Goal: Complete application form

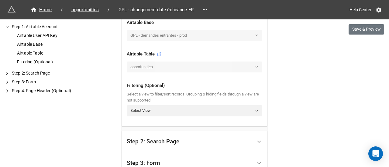
scroll to position [213, 0]
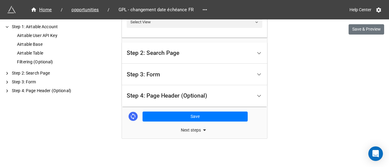
click at [243, 74] on div "Step 3: Form" at bounding box center [189, 74] width 125 height 14
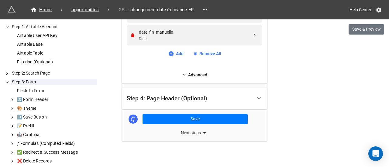
scroll to position [263, 0]
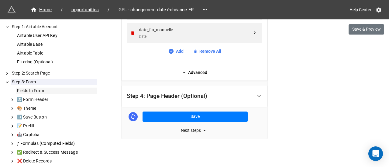
click at [50, 90] on div "Fields In Form" at bounding box center [56, 91] width 81 height 6
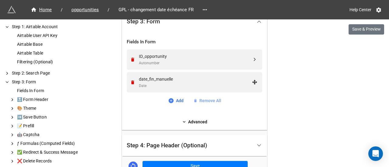
scroll to position [200, 0]
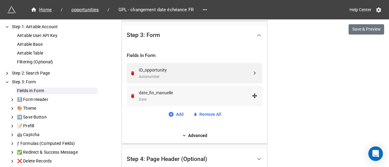
click at [238, 97] on div "Date" at bounding box center [195, 100] width 113 height 6
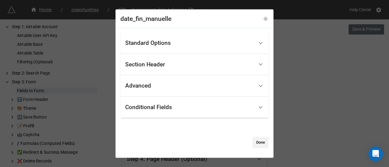
click at [252, 48] on div "Standard Options" at bounding box center [194, 43] width 148 height 22
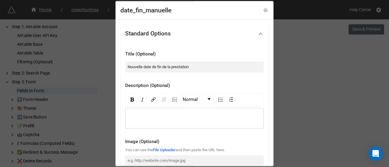
click at [257, 35] on icon at bounding box center [260, 34] width 6 height 6
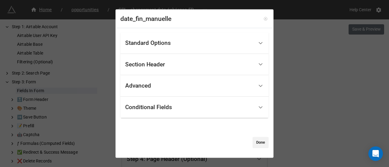
click at [263, 18] on icon at bounding box center [265, 19] width 4 height 4
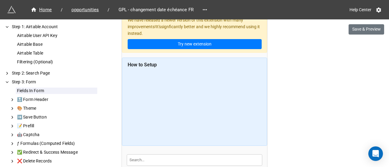
scroll to position [0, 0]
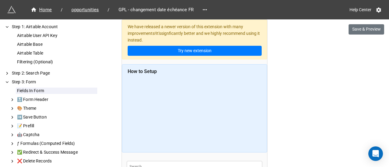
click at [39, 43] on div "Airtable Base" at bounding box center [56, 44] width 81 height 6
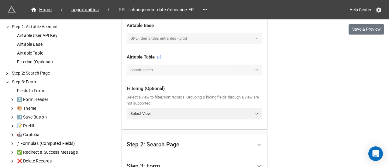
scroll to position [228, 0]
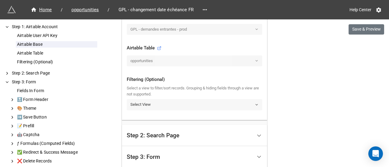
click at [222, 108] on link "Select View" at bounding box center [194, 104] width 135 height 11
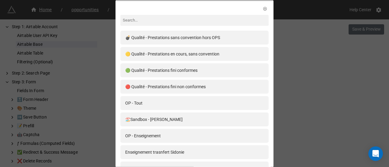
click at [319, 62] on div "💣 Qualité - Prestations sans convention hors OPS 🟡 Qualité - Prestations en cou…" at bounding box center [194, 83] width 389 height 167
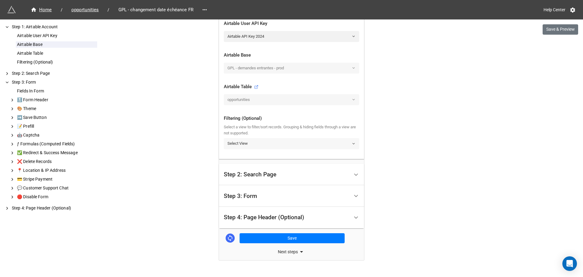
scroll to position [200, 0]
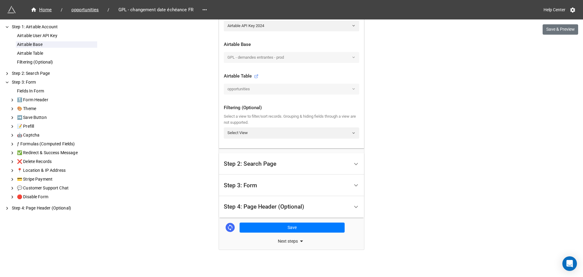
click at [331, 164] on div "Step 2: Search Page" at bounding box center [286, 164] width 125 height 14
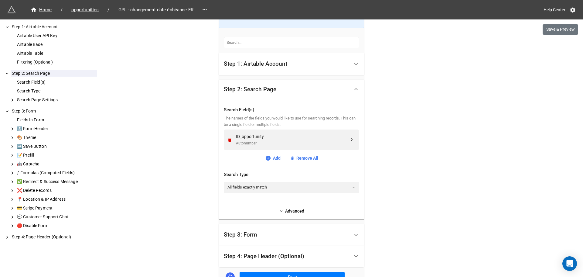
scroll to position [115, 0]
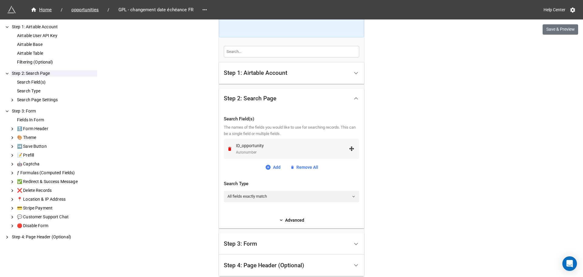
click at [343, 150] on div "Autonumber" at bounding box center [292, 152] width 113 height 6
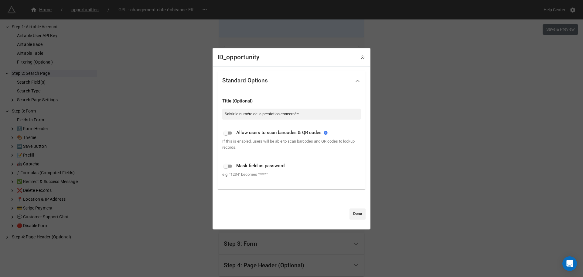
click at [386, 70] on div "ID_opportunity Standard Options Title (Optional) Saisir le numéro de la prestat…" at bounding box center [291, 138] width 583 height 277
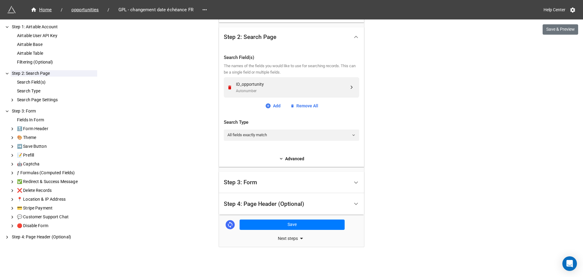
click at [327, 167] on div "Step 3: Form" at bounding box center [286, 182] width 125 height 14
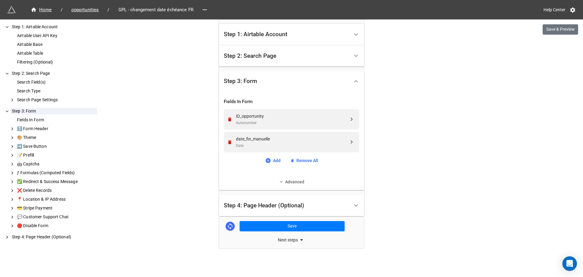
scroll to position [155, 0]
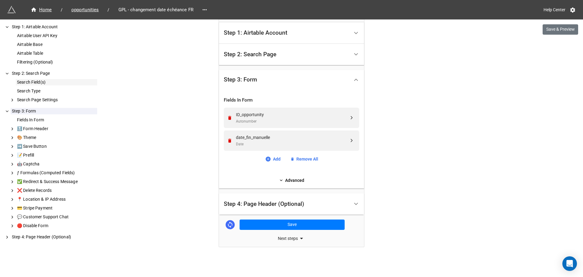
click at [38, 84] on div "Search Field(s)" at bounding box center [56, 82] width 81 height 6
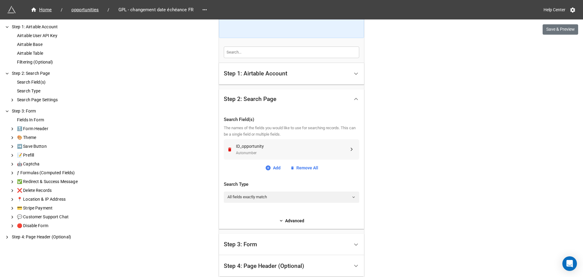
scroll to position [97, 0]
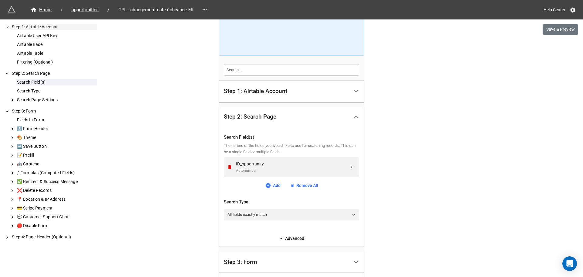
click at [39, 48] on div "Airtable User API Key Airtable Base Airtable Table Filtering (Optional)" at bounding box center [53, 49] width 87 height 38
click at [36, 45] on div "Airtable Base" at bounding box center [56, 44] width 81 height 6
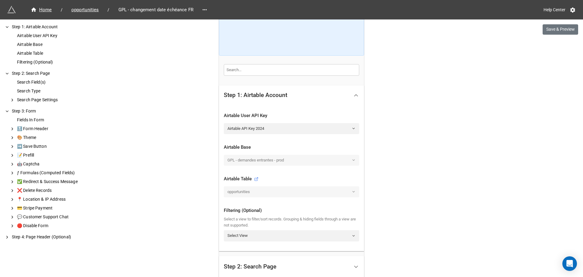
scroll to position [114, 0]
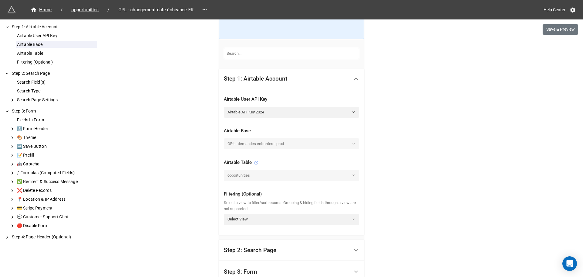
click at [256, 163] on icon at bounding box center [256, 162] width 3 height 3
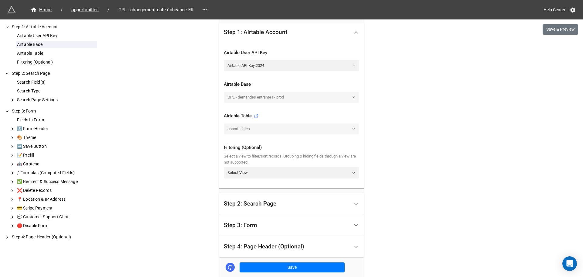
scroll to position [174, 0]
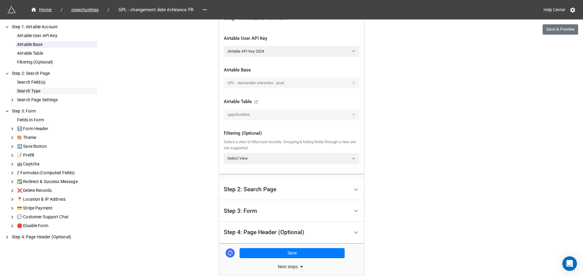
click at [30, 91] on div "Search Type" at bounding box center [56, 91] width 81 height 6
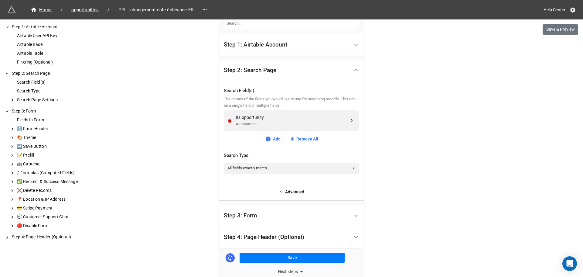
scroll to position [107, 0]
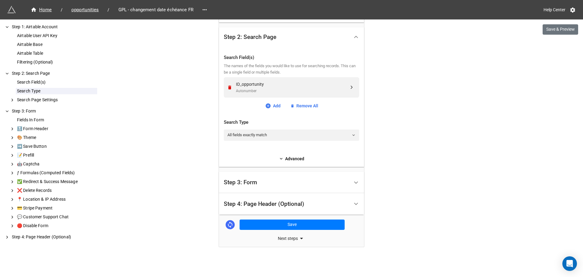
click at [302, 167] on div "Step 3: Form" at bounding box center [286, 182] width 125 height 14
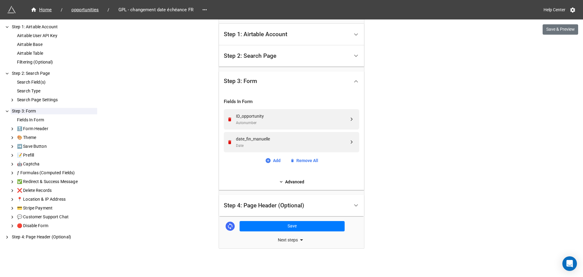
scroll to position [155, 0]
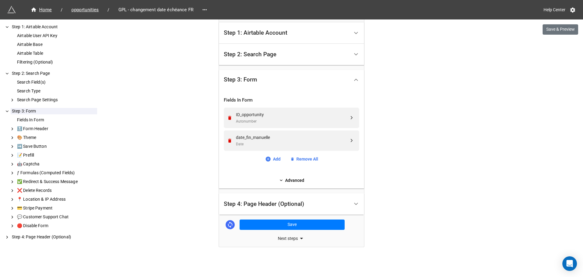
drag, startPoint x: 405, startPoint y: 161, endPoint x: 400, endPoint y: 159, distance: 5.6
click at [388, 160] on div "We have released a newer version of this extension with many improvements! It's…" at bounding box center [291, 61] width 583 height 432
click at [353, 149] on div "date_fin_manuelle Date" at bounding box center [291, 140] width 135 height 20
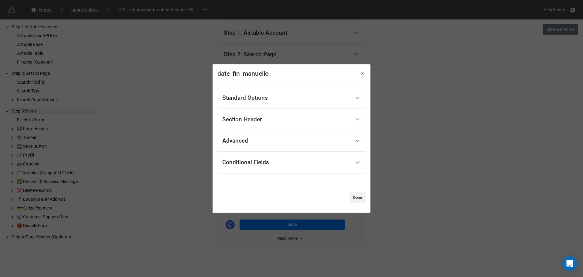
click at [328, 94] on div "Standard Options" at bounding box center [286, 98] width 128 height 14
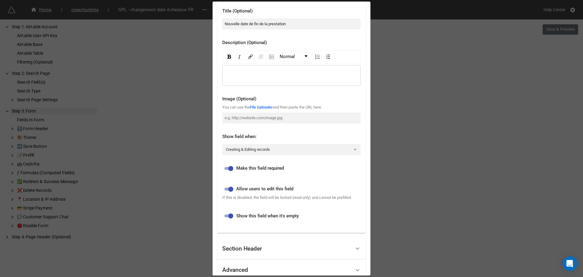
scroll to position [0, 0]
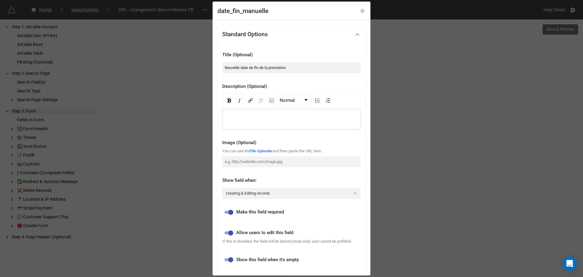
click at [388, 32] on div "date_fin_manuelle Standard Options Title (Optional) Nouvelle date de fin de la …" at bounding box center [291, 138] width 583 height 277
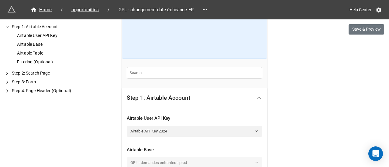
scroll to position [152, 0]
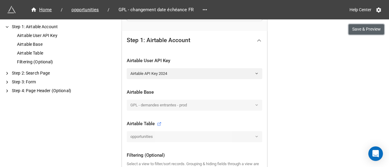
click at [369, 31] on button "Save & Preview" at bounding box center [366, 29] width 36 height 10
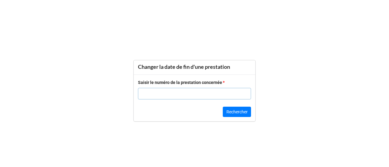
click at [207, 89] on input "text" at bounding box center [194, 94] width 113 height 12
click at [244, 95] on input "text" at bounding box center [194, 94] width 113 height 12
paste input "18839"
type input "18839"
click at [234, 113] on button "Rechercher" at bounding box center [237, 112] width 28 height 10
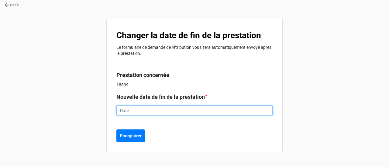
click at [197, 115] on input "text" at bounding box center [194, 111] width 156 height 10
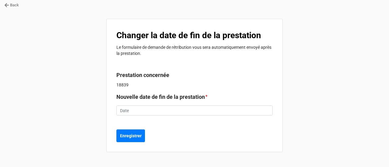
click at [267, 70] on div "Changer la date de fin de la prestation Le formulaire de demande de rétribution…" at bounding box center [194, 86] width 176 height 134
click at [135, 84] on p "18839" at bounding box center [194, 85] width 156 height 6
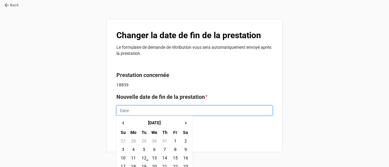
click at [179, 112] on input "text" at bounding box center [194, 111] width 156 height 10
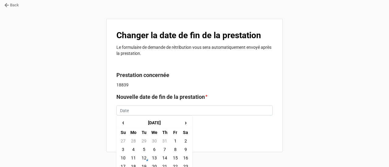
click at [244, 84] on p "18839" at bounding box center [194, 85] width 156 height 6
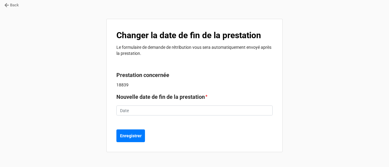
click at [142, 83] on p "18839" at bounding box center [194, 85] width 156 height 6
click at [142, 75] on b "Prestation concernée" at bounding box center [142, 75] width 53 height 6
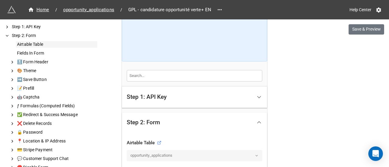
click at [37, 45] on div "Airtable Table" at bounding box center [56, 44] width 81 height 6
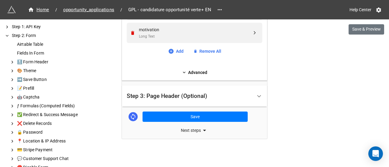
scroll to position [205, 0]
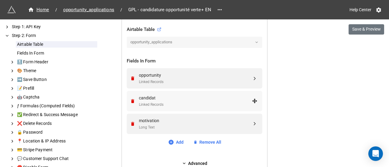
click at [202, 99] on div "candidat" at bounding box center [195, 98] width 113 height 7
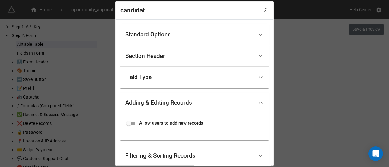
click at [183, 37] on div "Standard Options" at bounding box center [189, 35] width 128 height 14
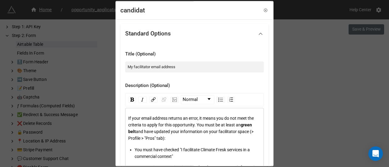
click at [183, 37] on div "Standard Options" at bounding box center [189, 34] width 128 height 14
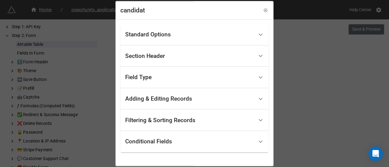
click at [188, 58] on div "Section Header" at bounding box center [189, 56] width 128 height 14
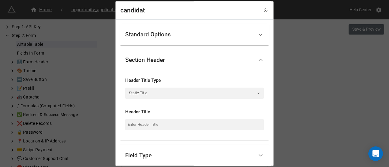
click at [188, 58] on div "Section Header" at bounding box center [189, 60] width 128 height 14
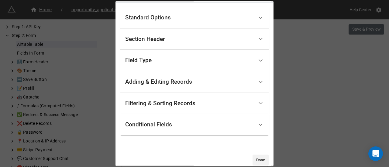
scroll to position [26, 0]
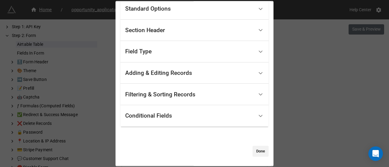
click at [229, 121] on div "Conditional Fields" at bounding box center [189, 116] width 128 height 14
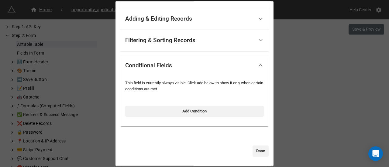
click at [220, 71] on div "Conditional Fields" at bounding box center [189, 66] width 128 height 14
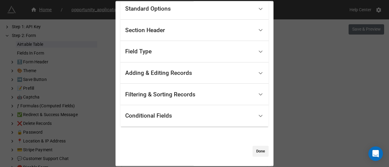
scroll to position [0, 0]
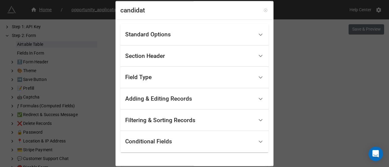
click at [263, 10] on icon at bounding box center [265, 11] width 4 height 4
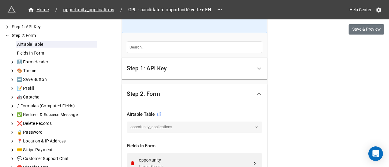
scroll to position [83, 0]
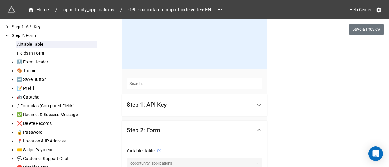
click at [157, 150] on icon at bounding box center [159, 151] width 4 height 4
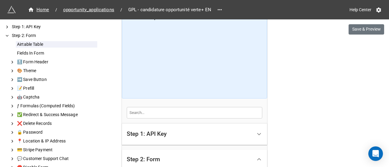
scroll to position [0, 0]
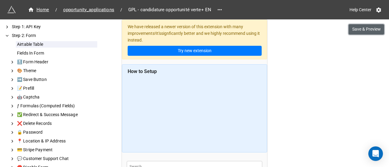
click at [362, 28] on button "Save & Preview" at bounding box center [366, 29] width 36 height 10
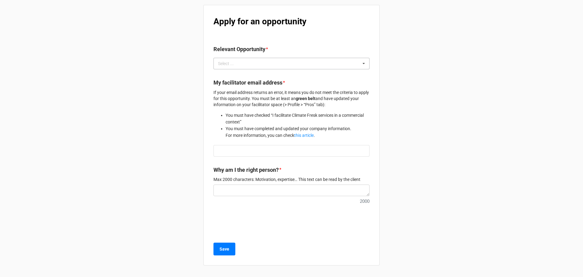
click at [314, 66] on div "Select ... No results found." at bounding box center [291, 64] width 156 height 12
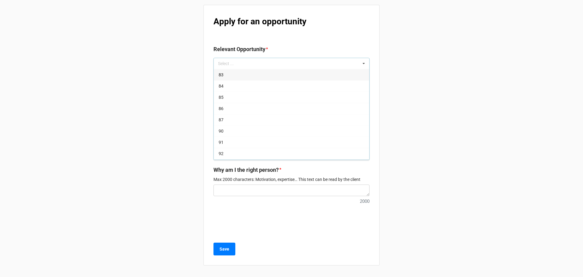
click at [329, 36] on div "Apply for an opportunity Relevant Opportunity * Select ... 83 84 85 86 87 90 91…" at bounding box center [291, 135] width 176 height 260
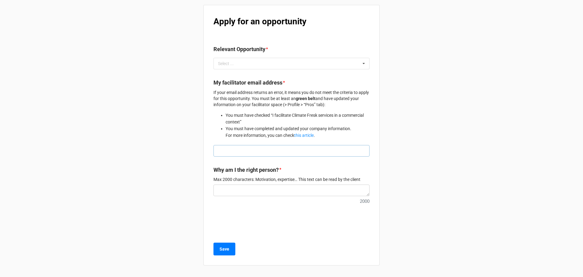
click at [280, 150] on input "text" at bounding box center [291, 151] width 156 height 12
click at [274, 66] on div "Select ... 83 84 85 86 87 90 91 92 93 96 97 100 101 102 103 104 105 106 108 109…" at bounding box center [291, 64] width 156 height 12
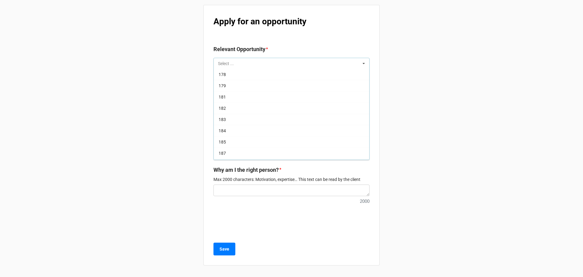
scroll to position [699, 0]
click at [316, 38] on div "Apply for an opportunity Relevant Opportunity * Select ... 83 84 85 86 87 90 91…" at bounding box center [291, 135] width 176 height 260
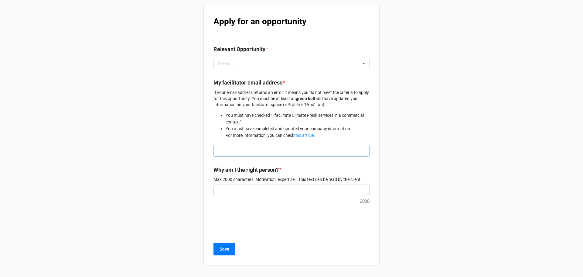
click at [262, 151] on input "text" at bounding box center [291, 151] width 156 height 12
click at [275, 151] on input "text" at bounding box center [291, 151] width 156 height 12
type input "b"
click at [264, 152] on input "text" at bounding box center [291, 151] width 156 height 12
paste input "[PERSON_NAME][EMAIL_ADDRESS][PERSON_NAME][DOMAIN_NAME]"
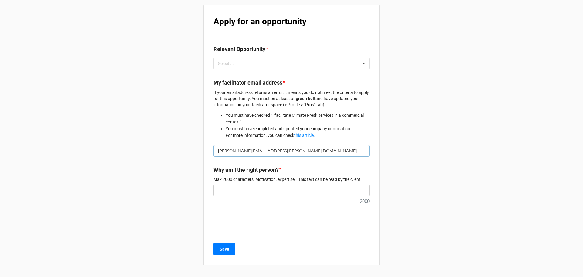
type input "[PERSON_NAME][EMAIL_ADDRESS][PERSON_NAME][DOMAIN_NAME]"
click at [277, 167] on textarea at bounding box center [291, 190] width 156 height 12
click at [306, 152] on input "[PERSON_NAME][EMAIL_ADDRESS][PERSON_NAME][DOMAIN_NAME]" at bounding box center [291, 151] width 156 height 12
click at [217, 154] on input "[PERSON_NAME][EMAIL_ADDRESS][PERSON_NAME][DOMAIN_NAME]" at bounding box center [291, 151] width 156 height 12
click at [294, 148] on input "[PERSON_NAME][EMAIL_ADDRESS][PERSON_NAME][DOMAIN_NAME]" at bounding box center [291, 151] width 156 height 12
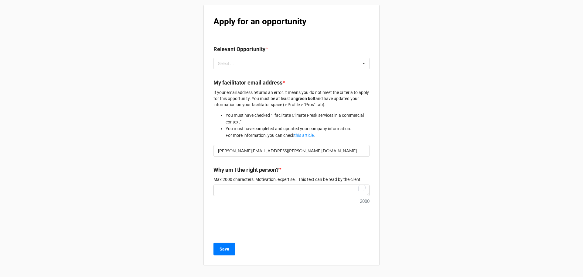
click at [380, 129] on div "Apply for an opportunity Relevant Opportunity * Select ... 83 84 85 86 87 90 91…" at bounding box center [291, 138] width 583 height 277
click at [291, 148] on input "[PERSON_NAME][EMAIL_ADDRESS][PERSON_NAME][DOMAIN_NAME]" at bounding box center [291, 151] width 156 height 12
click at [292, 148] on input "[PERSON_NAME][EMAIL_ADDRESS][PERSON_NAME][DOMAIN_NAME]" at bounding box center [291, 151] width 156 height 12
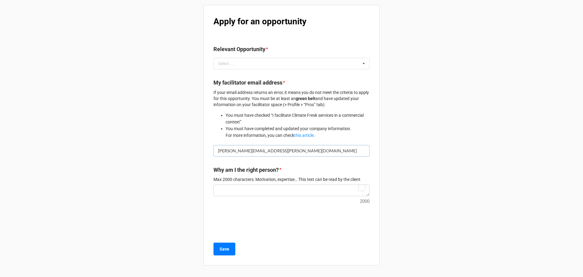
click at [318, 154] on input "[PERSON_NAME][EMAIL_ADDRESS][PERSON_NAME][DOMAIN_NAME]" at bounding box center [291, 151] width 156 height 12
click at [289, 67] on div "Select ... 83 84 85 86 87 90 91 92 93 96 97 100 101 102 103 104 105 106 108 109…" at bounding box center [291, 64] width 156 height 12
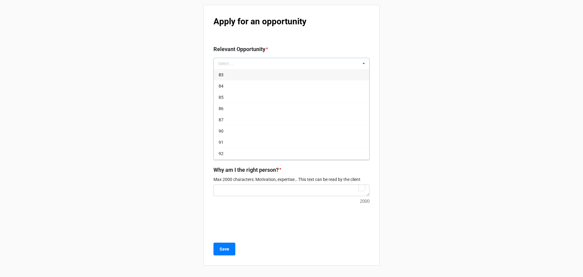
click at [327, 33] on div "Apply for an opportunity Relevant Opportunity * Select ... 83 84 85 86 87 90 91…" at bounding box center [291, 135] width 176 height 260
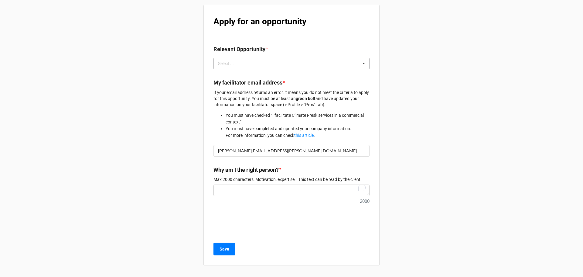
click at [281, 61] on div "Select ... 83 84 85 86 87 90 91 92 93 96 97 100 101 102 103 104 105 106 108 109…" at bounding box center [291, 64] width 156 height 12
click at [311, 39] on div "Apply for an opportunity Relevant Opportunity * Select ... 83 84 85 86 87 90 91…" at bounding box center [291, 135] width 176 height 260
